Goal: Task Accomplishment & Management: Complete application form

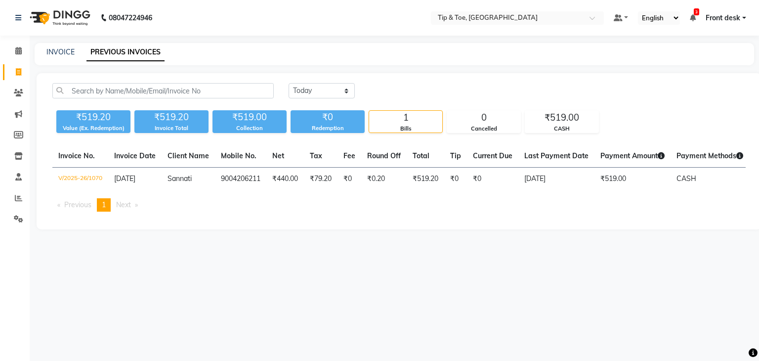
click at [18, 78] on link "Invoice" at bounding box center [15, 72] width 24 height 16
select select "5942"
select select "service"
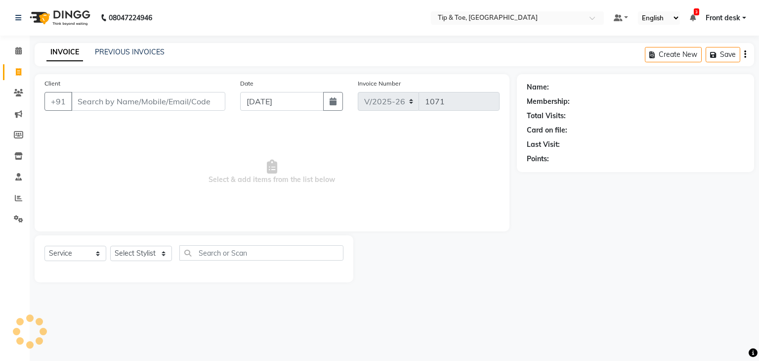
click at [96, 97] on input "Client" at bounding box center [148, 101] width 154 height 19
click at [133, 101] on input "Client" at bounding box center [148, 101] width 154 height 19
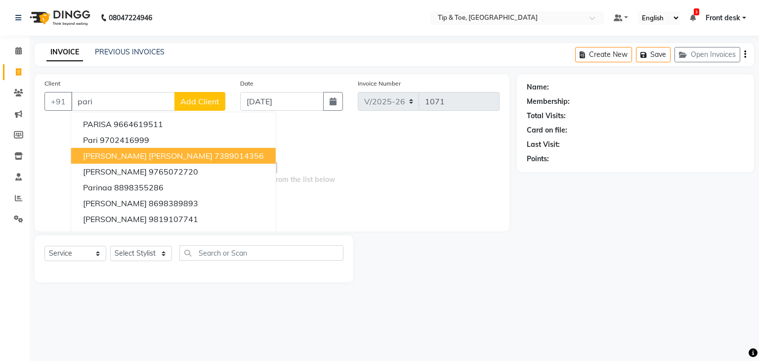
type input "pari"
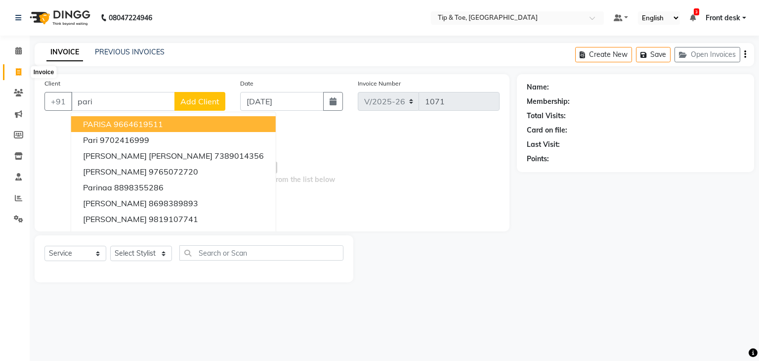
click at [16, 71] on icon at bounding box center [18, 71] width 5 height 7
select select "service"
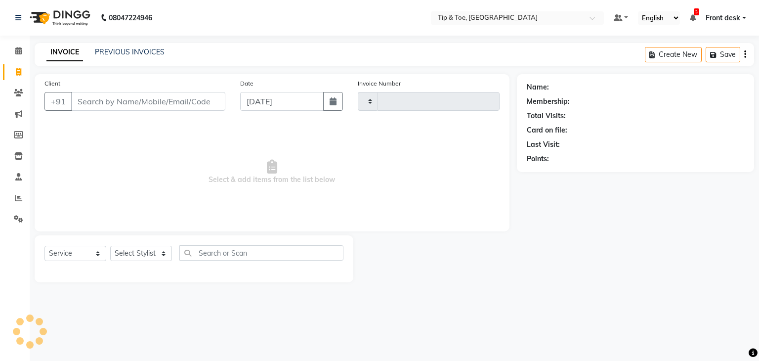
type input "1071"
select select "5942"
click at [138, 49] on link "PREVIOUS INVOICES" at bounding box center [130, 51] width 70 height 9
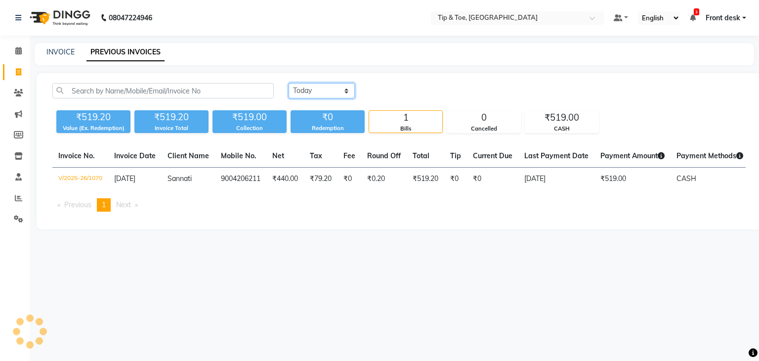
click at [316, 97] on select "[DATE] [DATE] Custom Range" at bounding box center [322, 90] width 66 height 15
select select "range"
click at [289, 83] on select "[DATE] [DATE] Custom Range" at bounding box center [322, 90] width 66 height 15
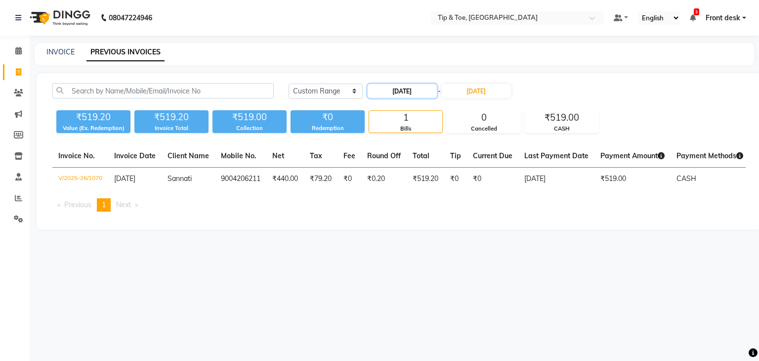
click at [401, 88] on input "[DATE]" at bounding box center [402, 91] width 69 height 14
select select "9"
select select "2025"
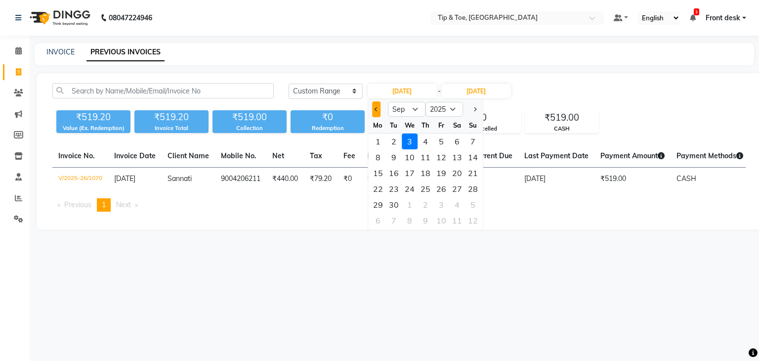
click at [373, 109] on button "Previous month" at bounding box center [376, 109] width 8 height 16
select select "8"
click at [428, 208] on div "28" at bounding box center [426, 205] width 16 height 16
type input "[DATE]"
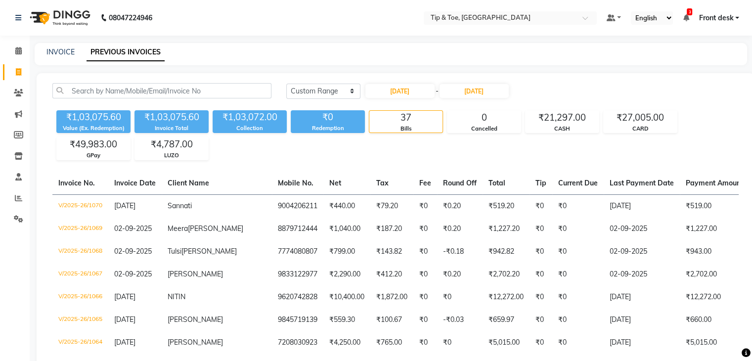
click at [488, 89] on input "[DATE]" at bounding box center [474, 91] width 69 height 14
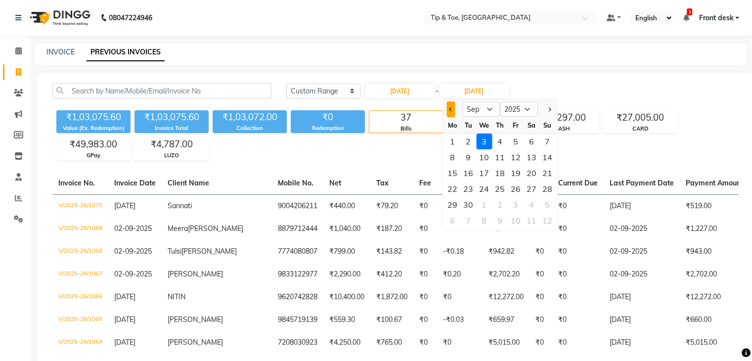
click at [449, 112] on button "Previous month" at bounding box center [450, 109] width 8 height 16
select select "8"
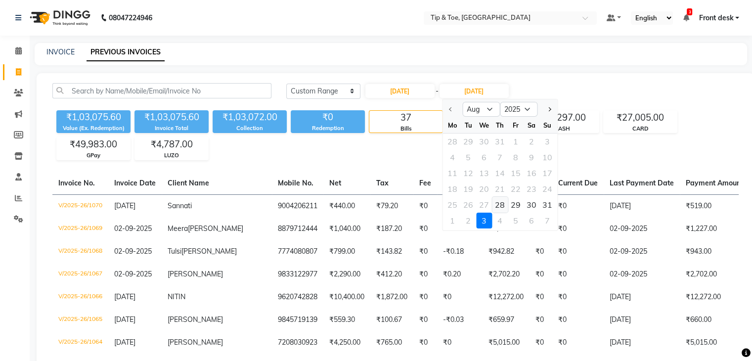
click at [502, 202] on div "28" at bounding box center [500, 205] width 16 height 16
type input "[DATE]"
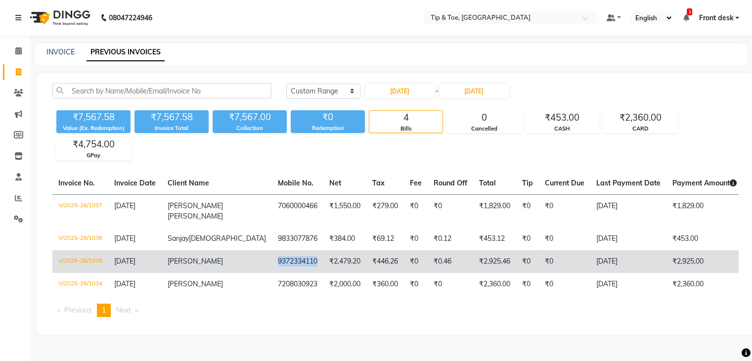
copy td "9372334110"
drag, startPoint x: 215, startPoint y: 262, endPoint x: 266, endPoint y: 265, distance: 51.0
click at [272, 265] on td "9372334110" at bounding box center [297, 261] width 51 height 23
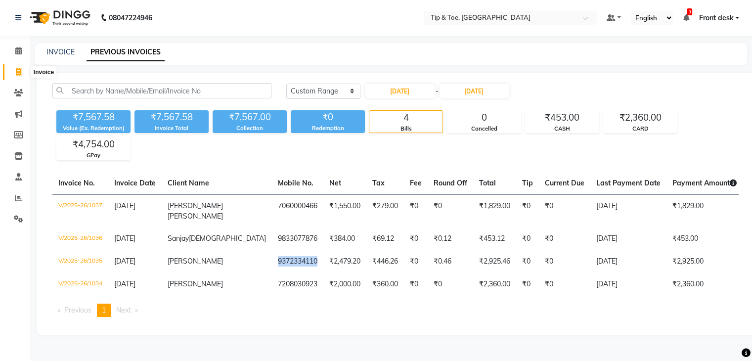
click at [25, 76] on span at bounding box center [18, 72] width 17 height 11
select select "service"
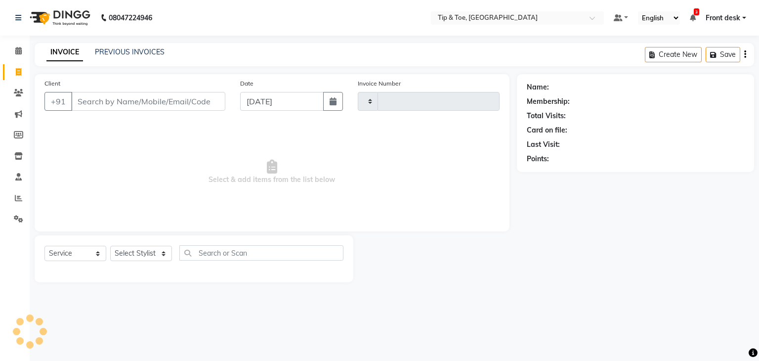
type input "1071"
select select "5942"
type input "9372334110"
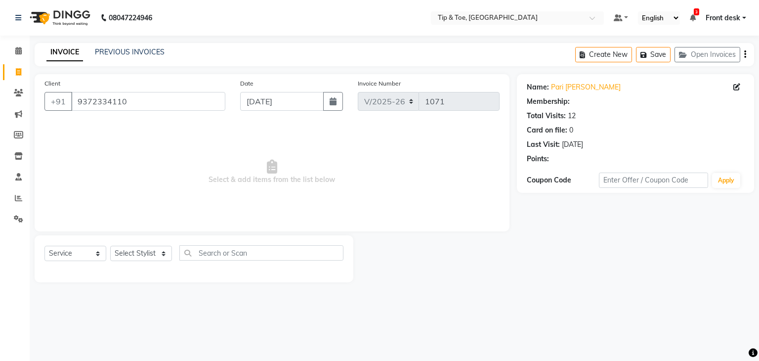
select select "1: Object"
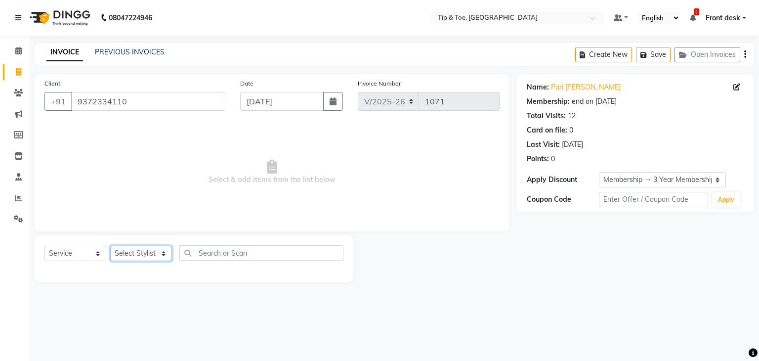
click at [145, 254] on select "Select Stylist Front desk [PERSON_NAME] [PERSON_NAME] shweta [PERSON_NAME] [PER…" at bounding box center [141, 253] width 62 height 15
select select "48234"
click at [110, 246] on select "Select Stylist Front desk [PERSON_NAME] [PERSON_NAME] shweta [PERSON_NAME] [PER…" at bounding box center [141, 253] width 62 height 15
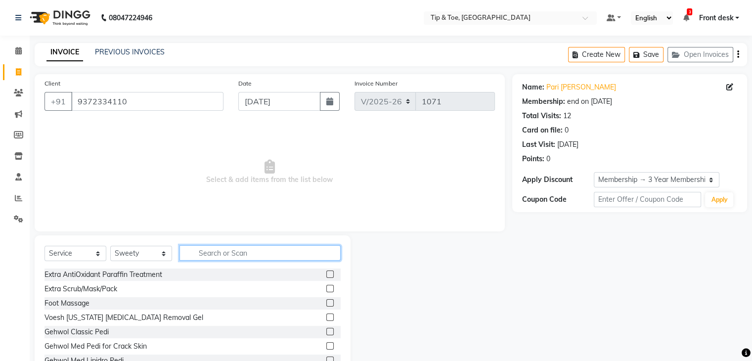
click at [213, 252] on input "text" at bounding box center [259, 252] width 161 height 15
type input "french"
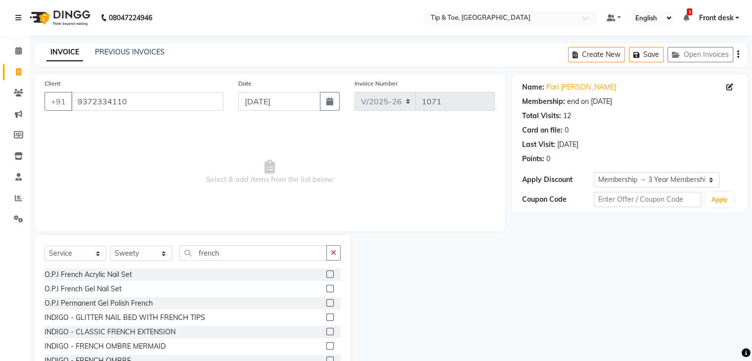
click at [326, 303] on label at bounding box center [329, 302] width 7 height 7
click at [326, 303] on input "checkbox" at bounding box center [329, 303] width 6 height 6
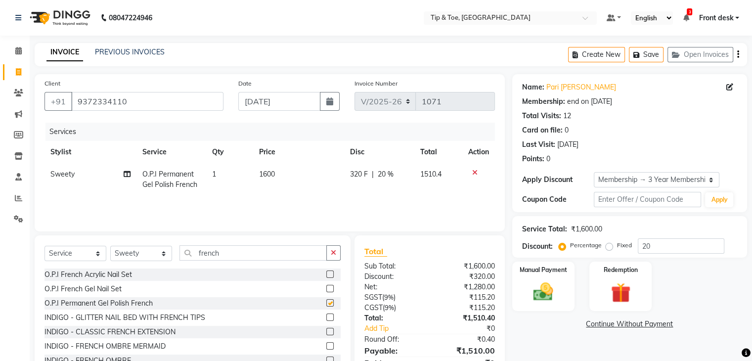
checkbox input "false"
click at [204, 258] on input "french" at bounding box center [252, 252] width 147 height 15
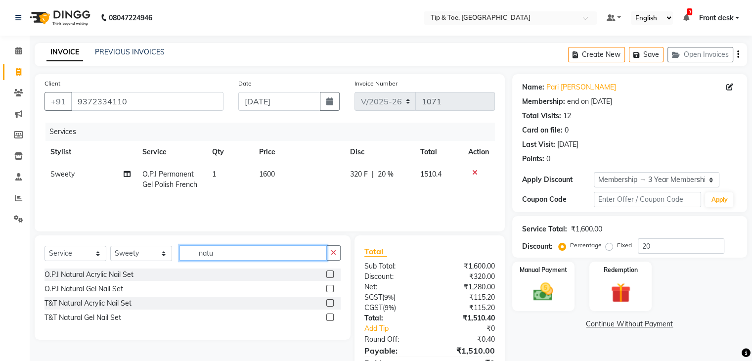
type input "natu"
click at [328, 317] on label at bounding box center [329, 316] width 7 height 7
click at [328, 317] on input "checkbox" at bounding box center [329, 317] width 6 height 6
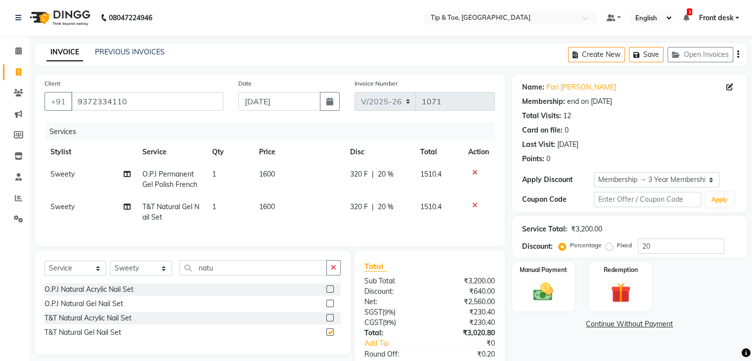
checkbox input "false"
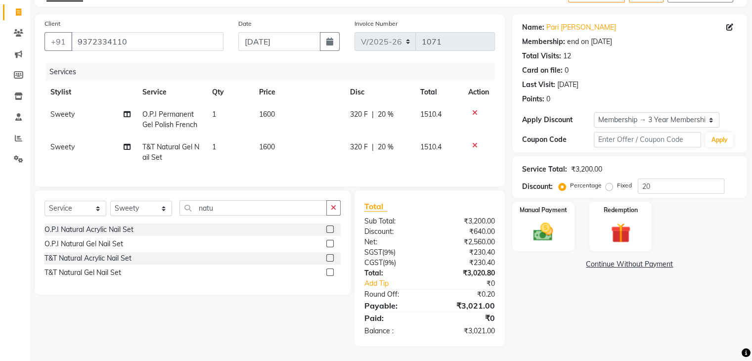
click at [331, 259] on label at bounding box center [329, 257] width 7 height 7
click at [331, 259] on input "checkbox" at bounding box center [329, 258] width 6 height 6
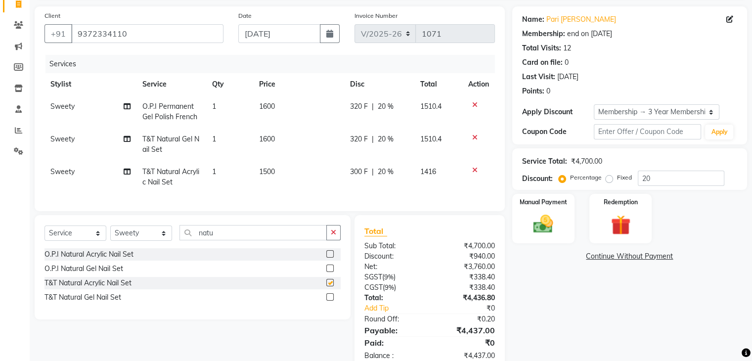
checkbox input "false"
click at [475, 137] on icon at bounding box center [474, 137] width 5 height 7
